Goal: Information Seeking & Learning: Learn about a topic

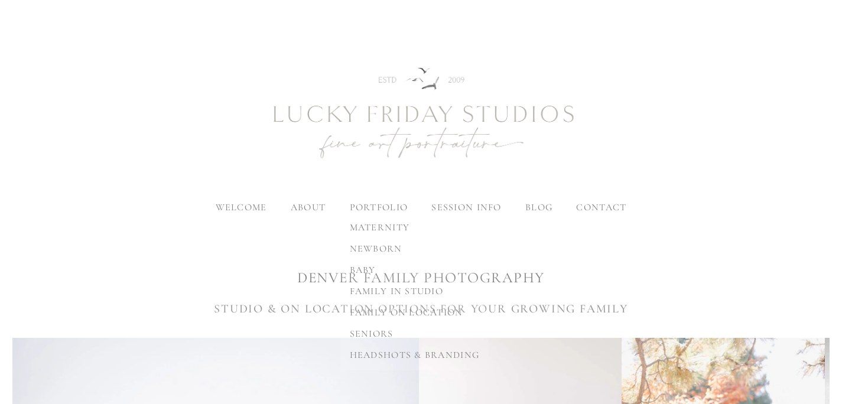
click at [373, 207] on label "portfolio" at bounding box center [379, 207] width 58 height 12
click at [0, 0] on input "portfolio" at bounding box center [0, 0] width 0 height 0
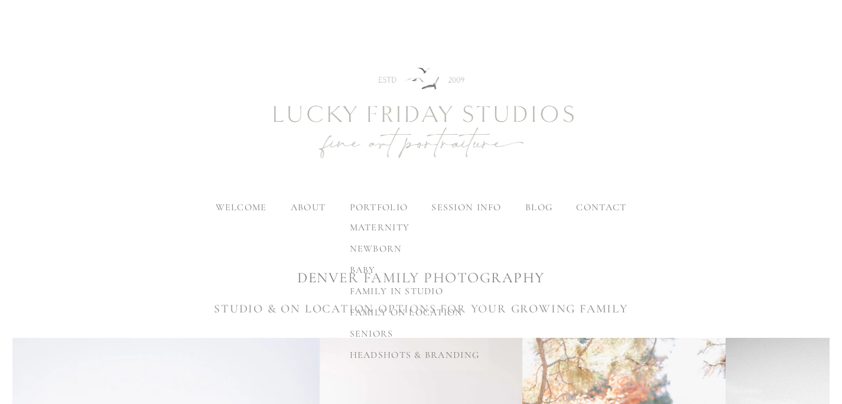
click at [370, 288] on span "family in studio" at bounding box center [396, 291] width 93 height 12
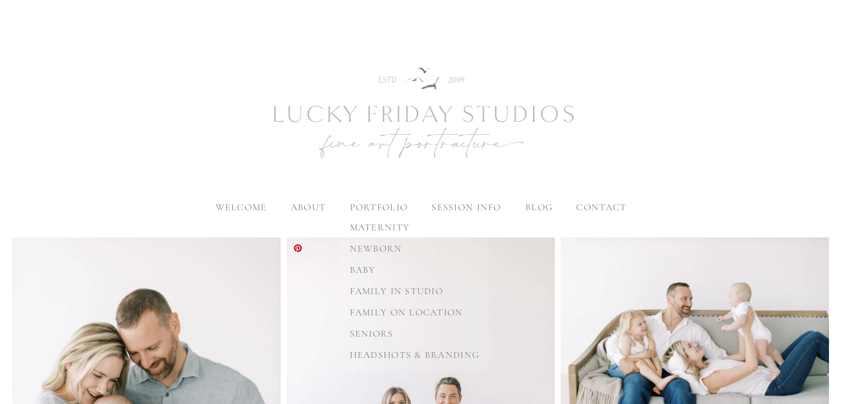
click at [380, 307] on span "family on location" at bounding box center [406, 313] width 113 height 12
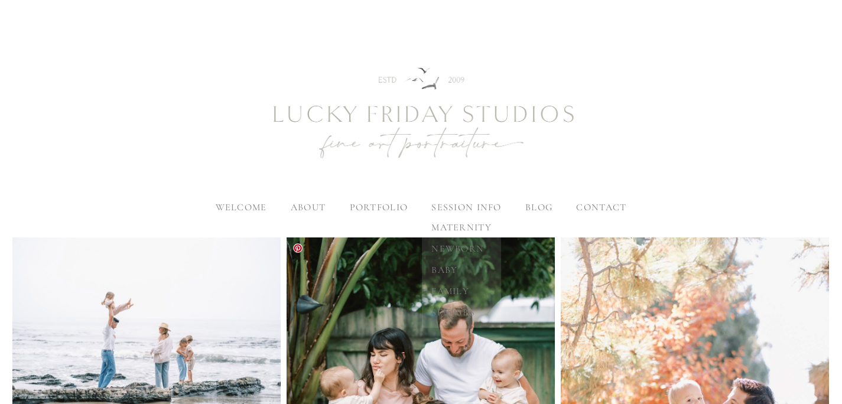
click at [452, 293] on span "family" at bounding box center [450, 291] width 38 height 12
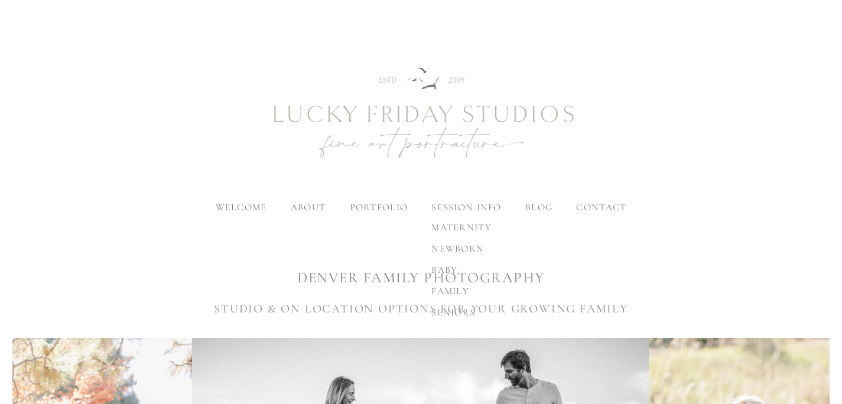
click at [445, 289] on span "family" at bounding box center [450, 291] width 38 height 12
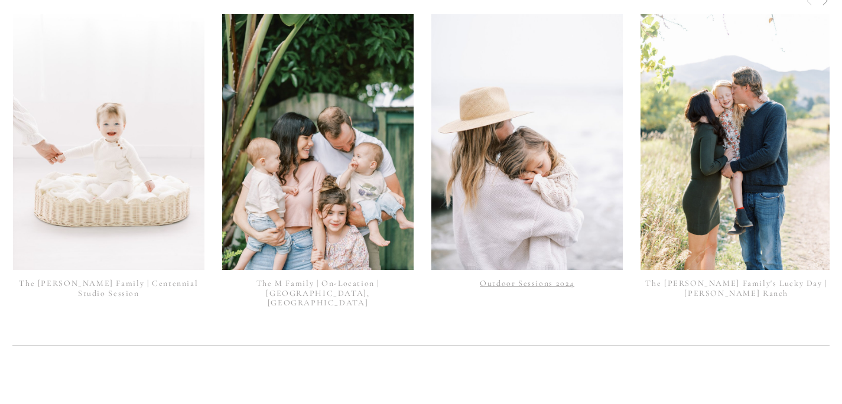
scroll to position [2794, 0]
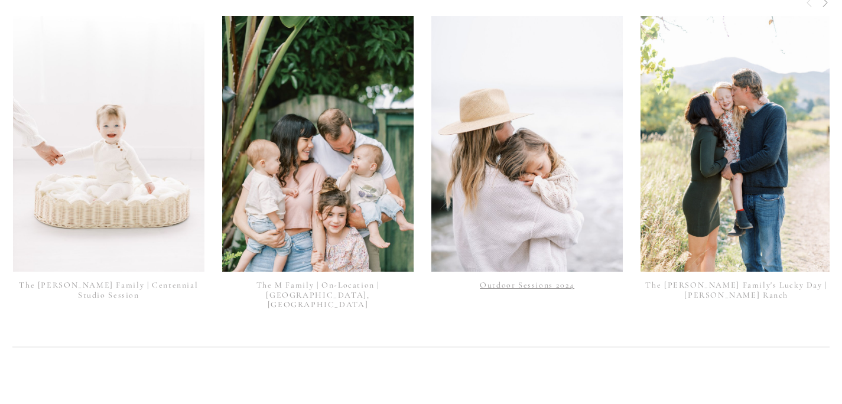
click at [522, 69] on img at bounding box center [527, 144] width 192 height 256
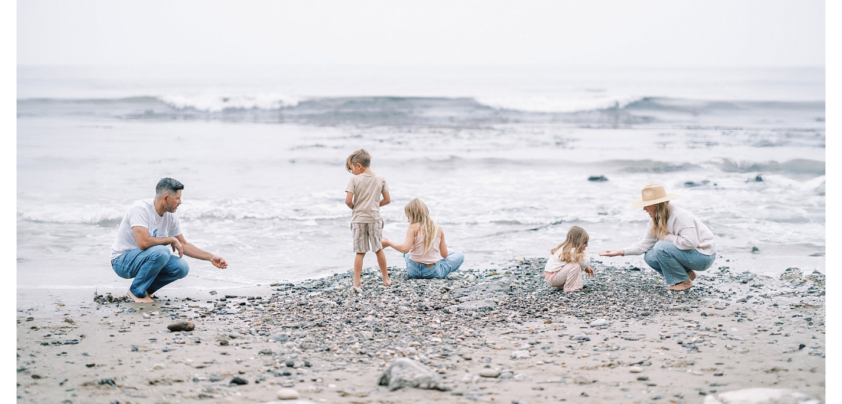
scroll to position [811, 0]
